Goal: Information Seeking & Learning: Learn about a topic

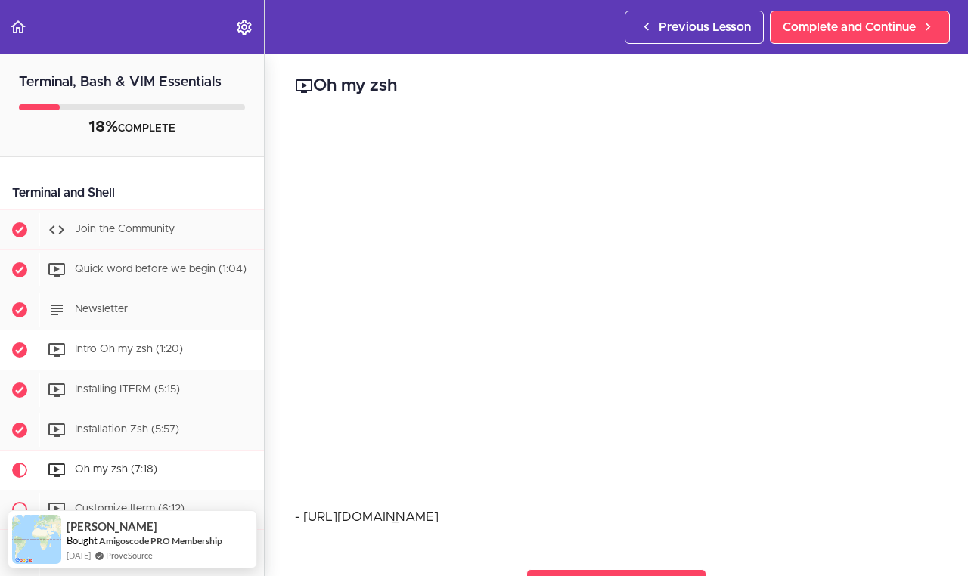
click at [99, 344] on span "Intro Oh my zsh (1:20)" at bounding box center [129, 349] width 108 height 11
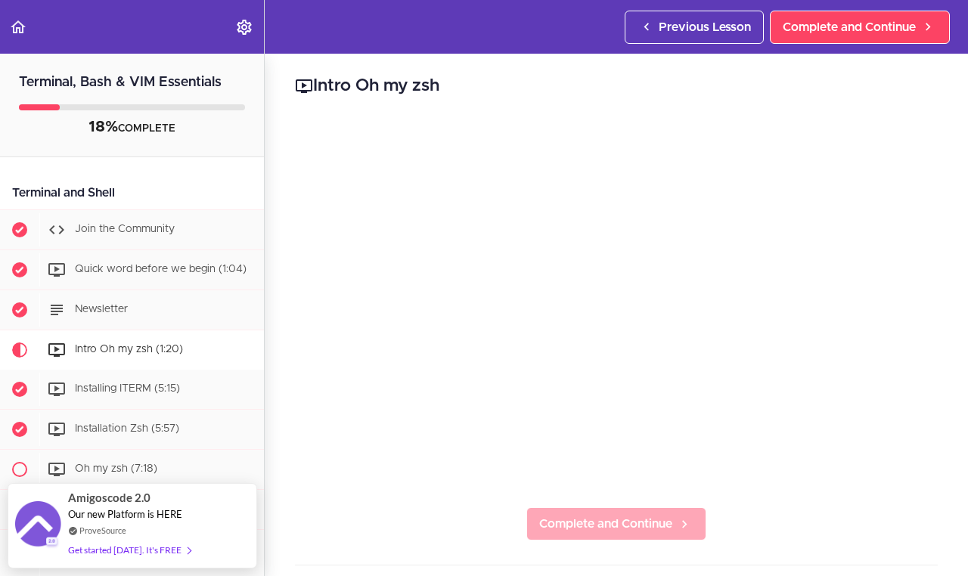
click at [562, 518] on span "Complete and Continue" at bounding box center [605, 524] width 133 height 18
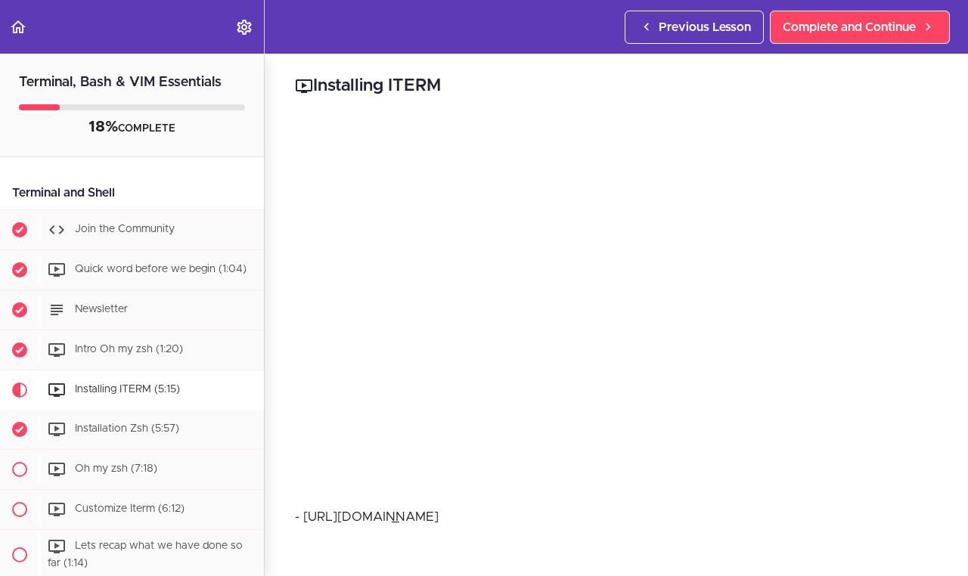
click at [166, 395] on span "Installing ITERM (5:15)" at bounding box center [127, 389] width 105 height 11
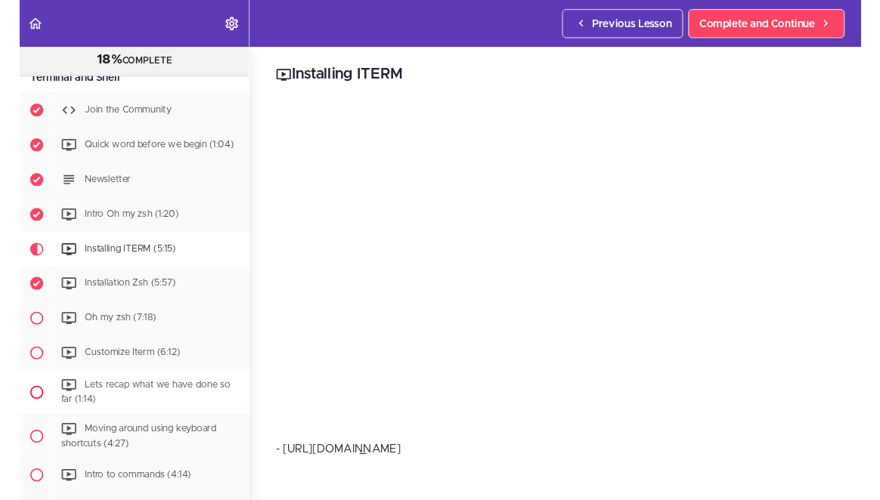
scroll to position [260, 0]
